Goal: Information Seeking & Learning: Learn about a topic

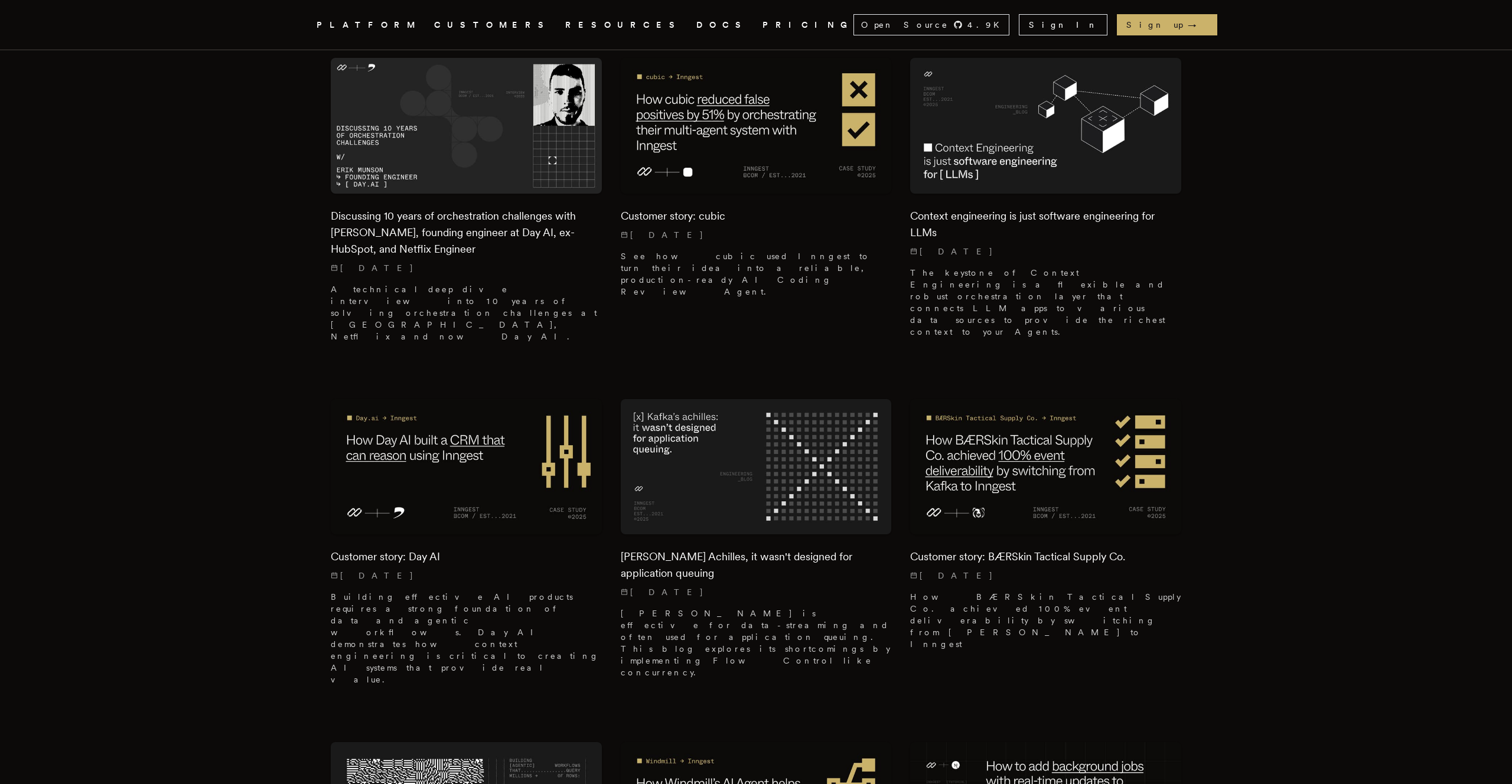
scroll to position [1202, 0]
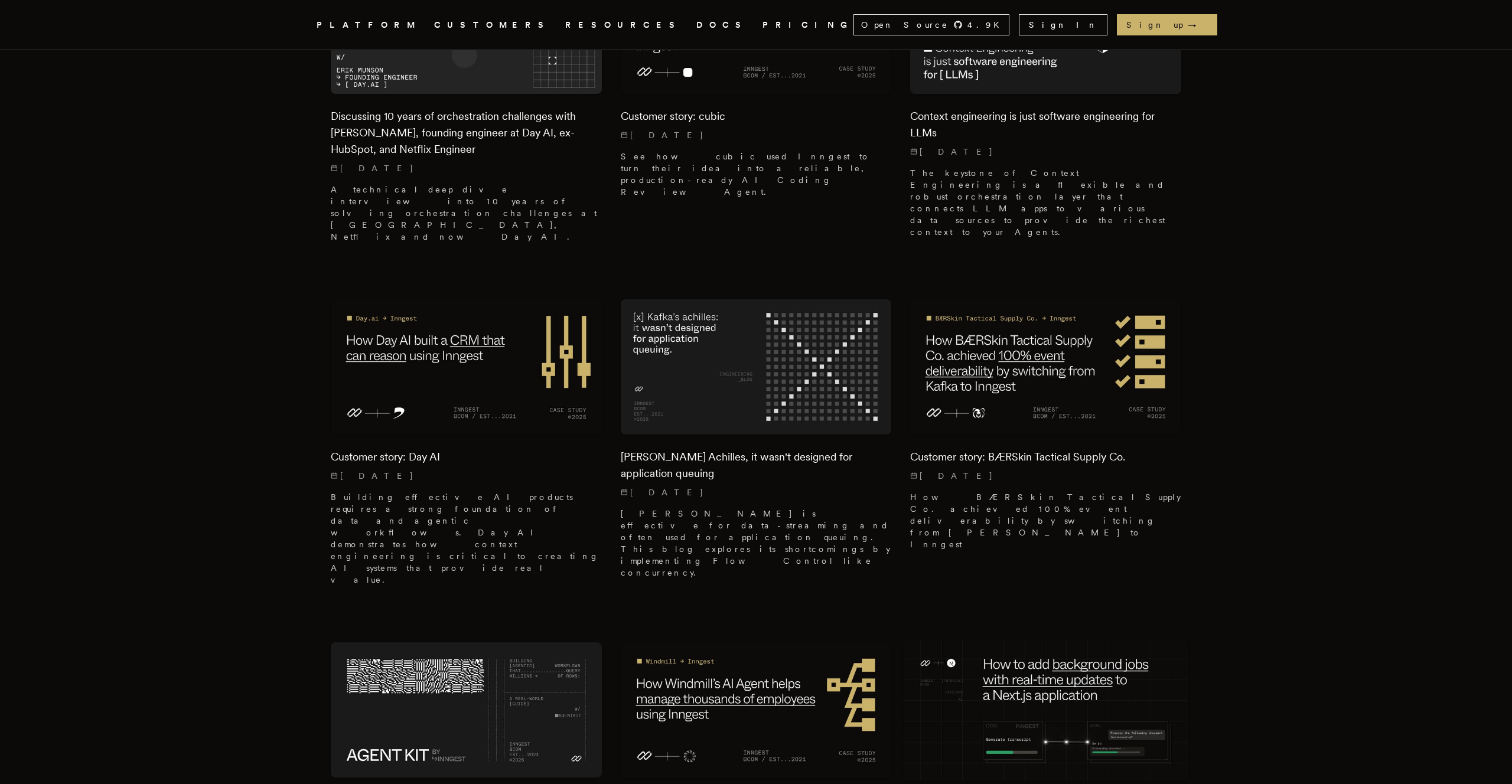
click at [1080, 639] on img at bounding box center [1046, 710] width 285 height 142
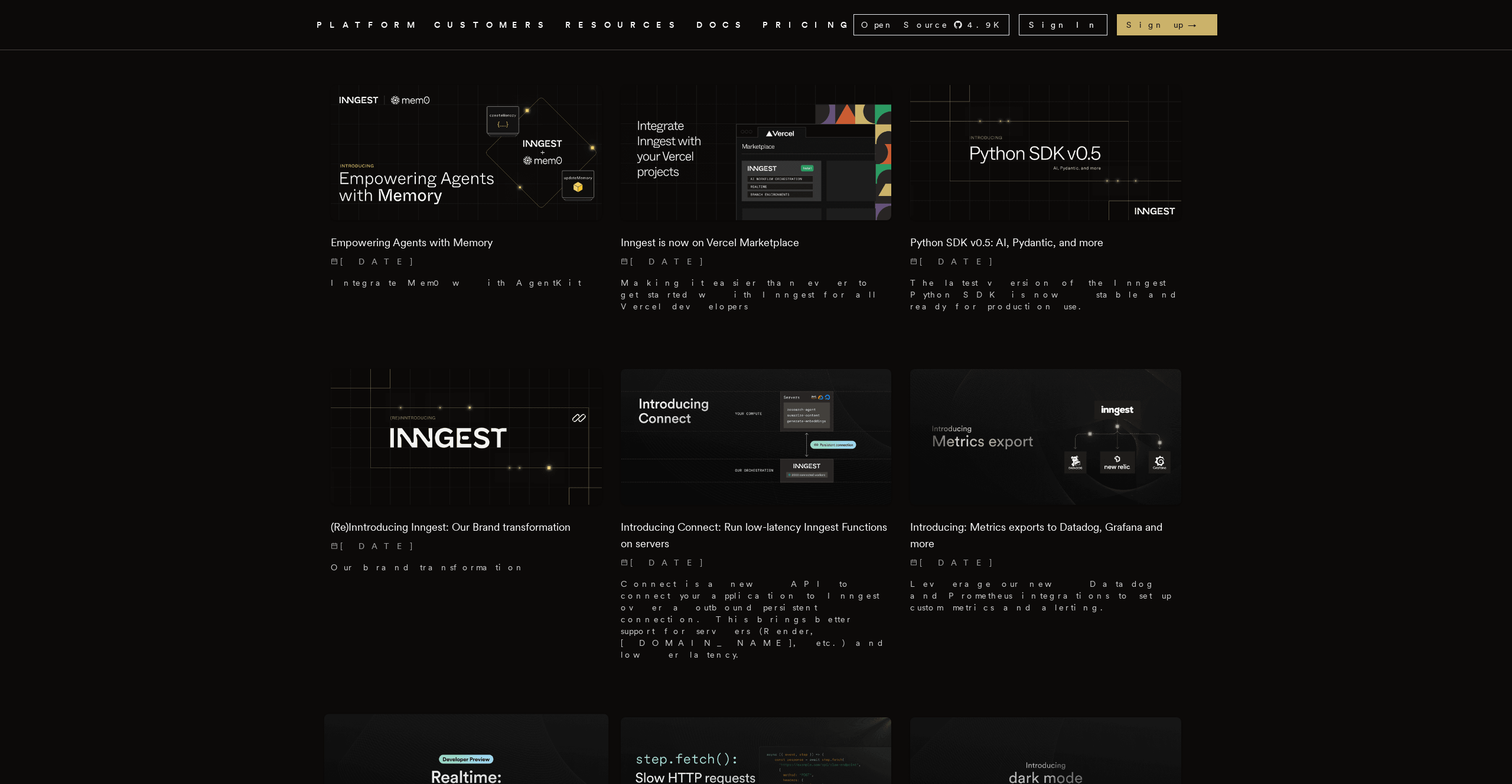
scroll to position [2072, 0]
click at [432, 713] on img at bounding box center [466, 784] width 285 height 142
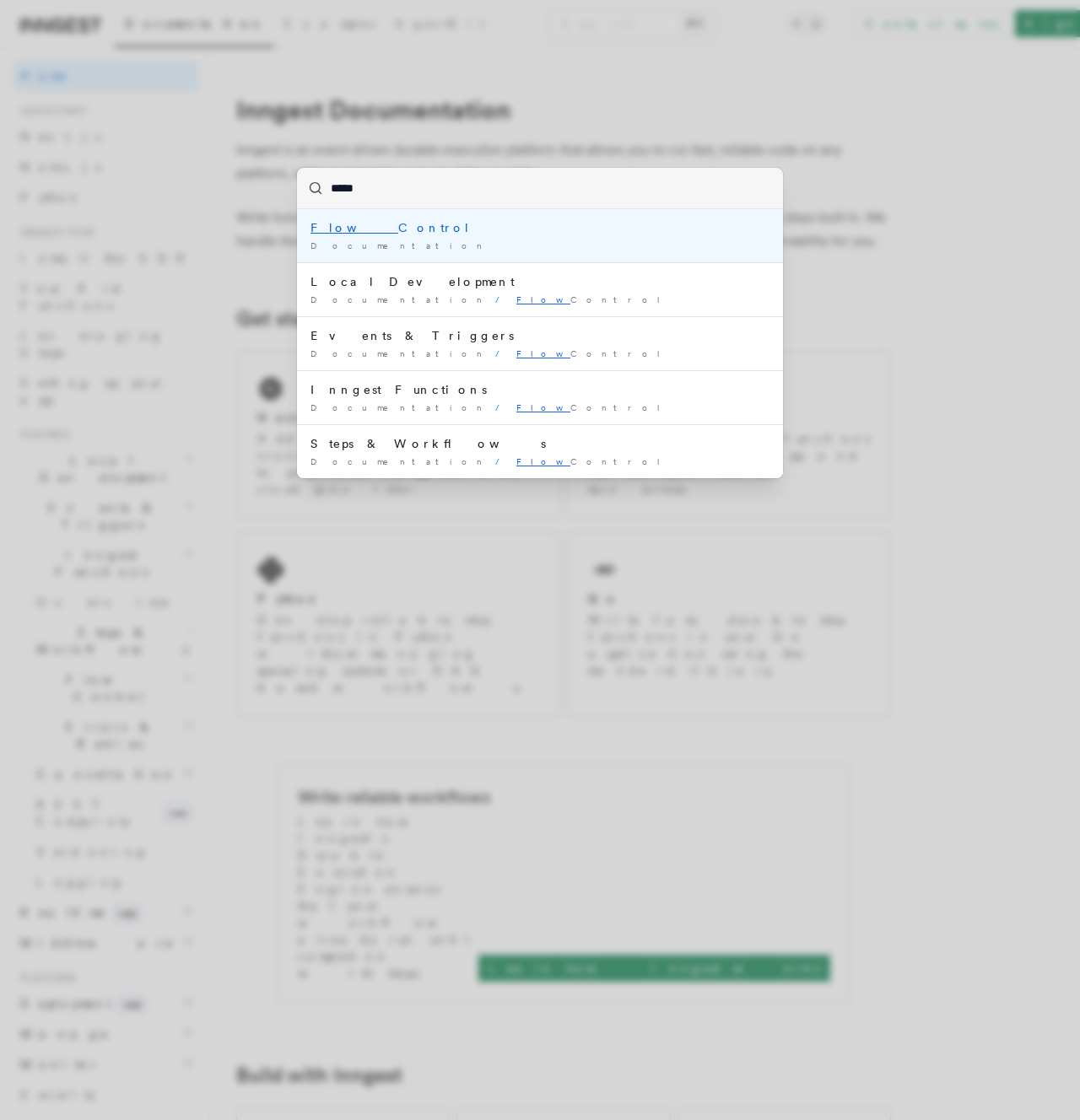
type input "******"
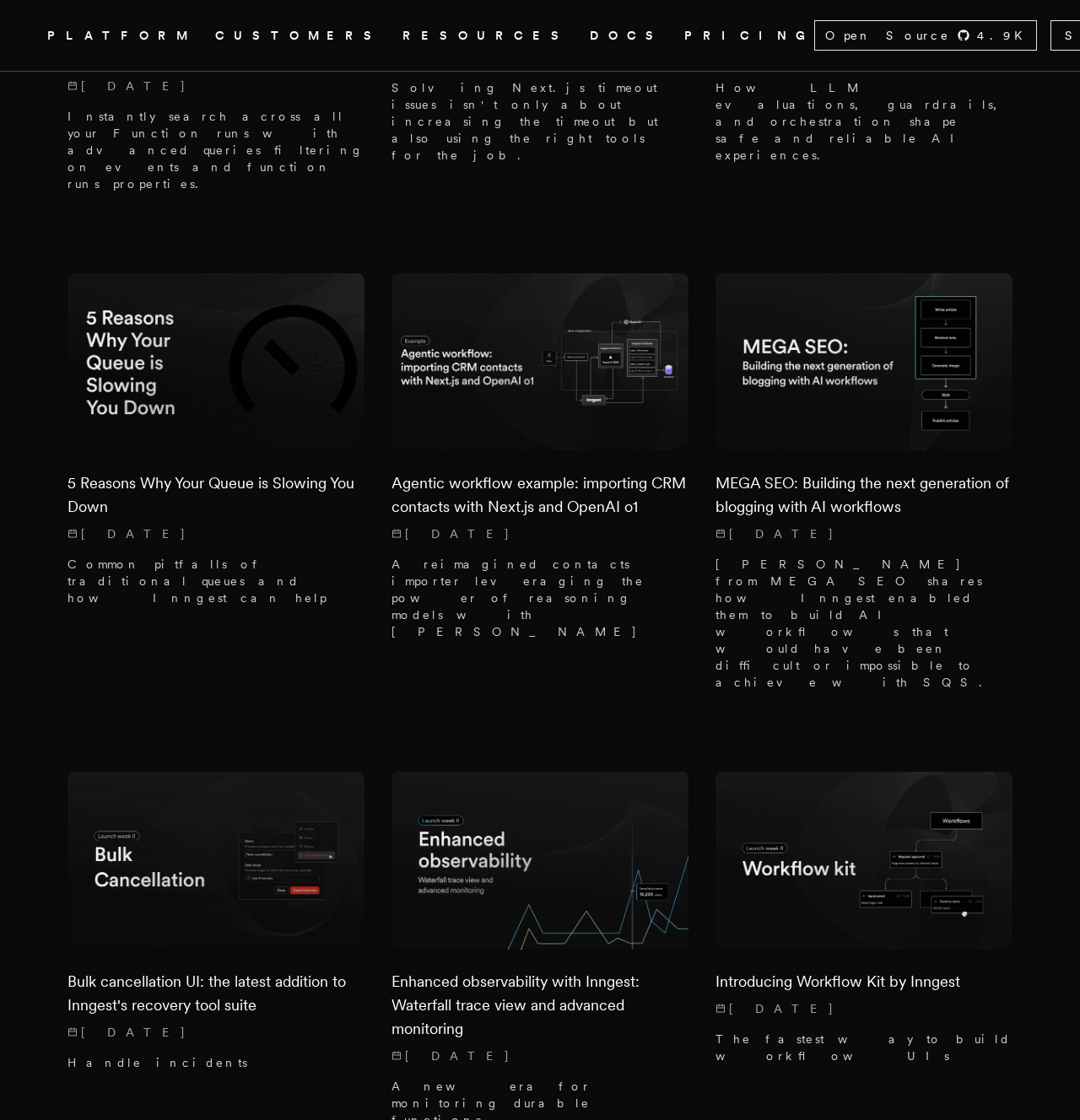
scroll to position [6158, 0]
